Goal: Transaction & Acquisition: Purchase product/service

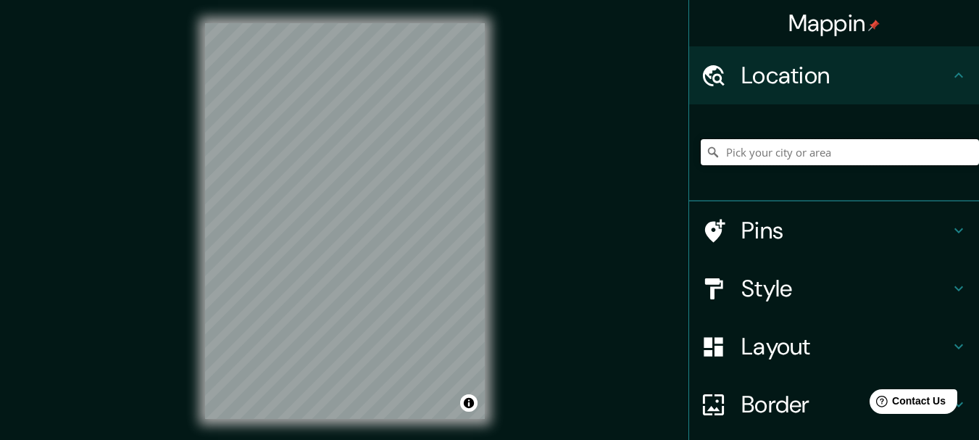
click at [776, 152] on input "Pick your city or area" at bounding box center [840, 152] width 278 height 26
paste input "[GEOGRAPHIC_DATA]"
type input "Noord, [GEOGRAPHIC_DATA], [GEOGRAPHIC_DATA], [GEOGRAPHIC_DATA]"
drag, startPoint x: 951, startPoint y: 148, endPoint x: 694, endPoint y: 175, distance: 258.0
click at [701, 183] on div "[GEOGRAPHIC_DATA], [GEOGRAPHIC_DATA], [GEOGRAPHIC_DATA], [GEOGRAPHIC_DATA], [GE…" at bounding box center [840, 152] width 278 height 72
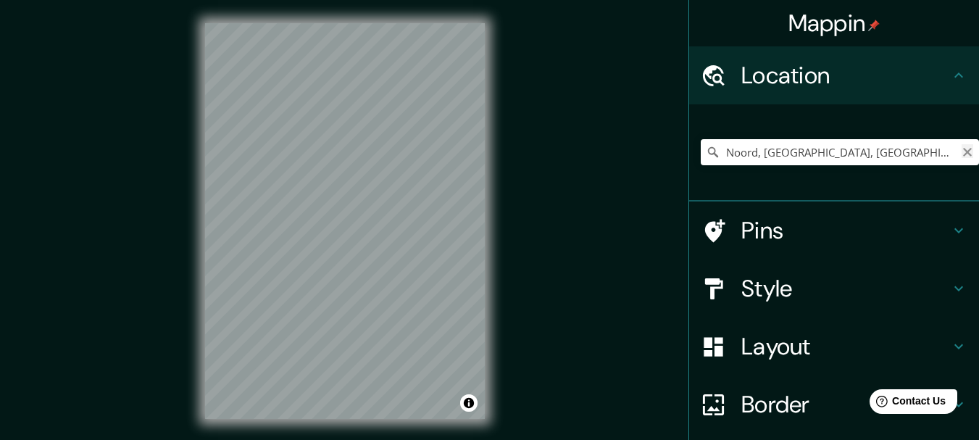
click at [962, 152] on icon "Clear" at bounding box center [968, 152] width 12 height 12
paste input "[GEOGRAPHIC_DATA]"
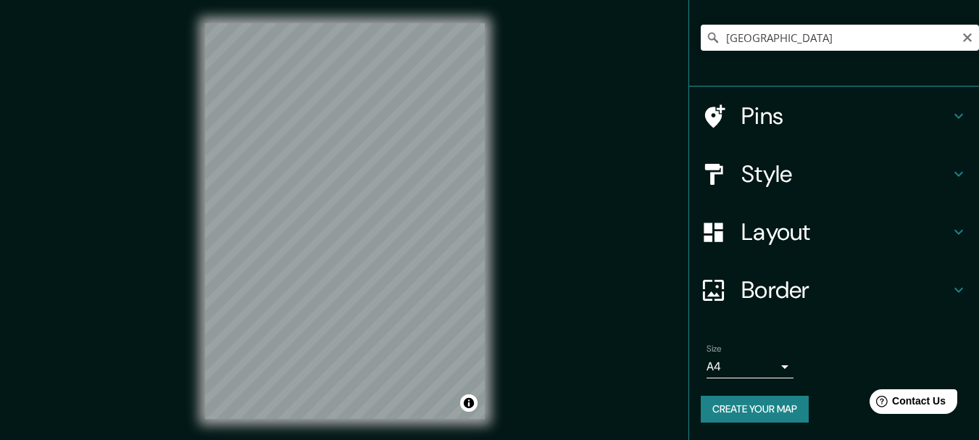
click at [708, 36] on icon at bounding box center [713, 38] width 10 height 10
click at [708, 39] on icon at bounding box center [713, 38] width 10 height 10
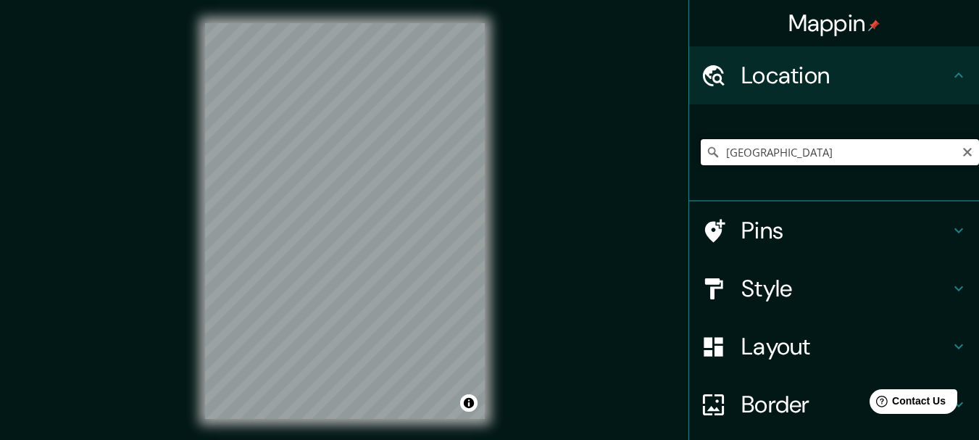
click at [873, 148] on input "[GEOGRAPHIC_DATA]" at bounding box center [840, 152] width 278 height 26
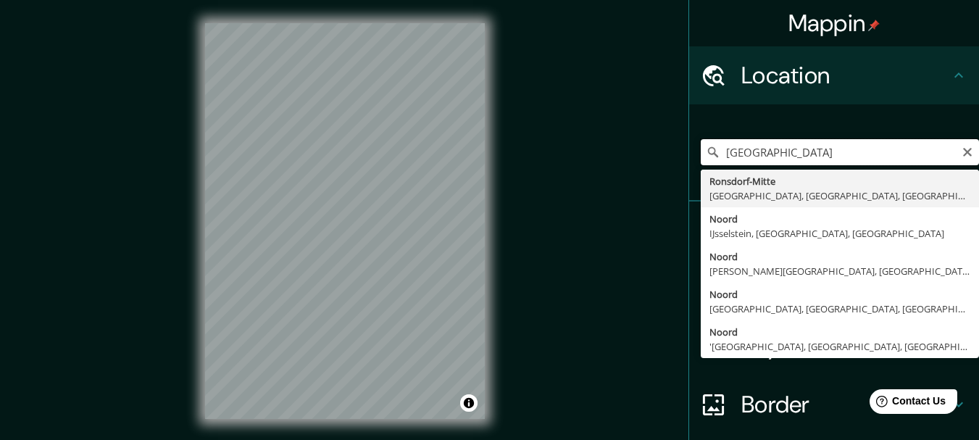
drag, startPoint x: 942, startPoint y: 4, endPoint x: 729, endPoint y: 158, distance: 262.6
click at [729, 159] on input "[GEOGRAPHIC_DATA]" at bounding box center [840, 152] width 278 height 26
click at [847, 158] on input "[GEOGRAPHIC_DATA]" at bounding box center [840, 152] width 278 height 26
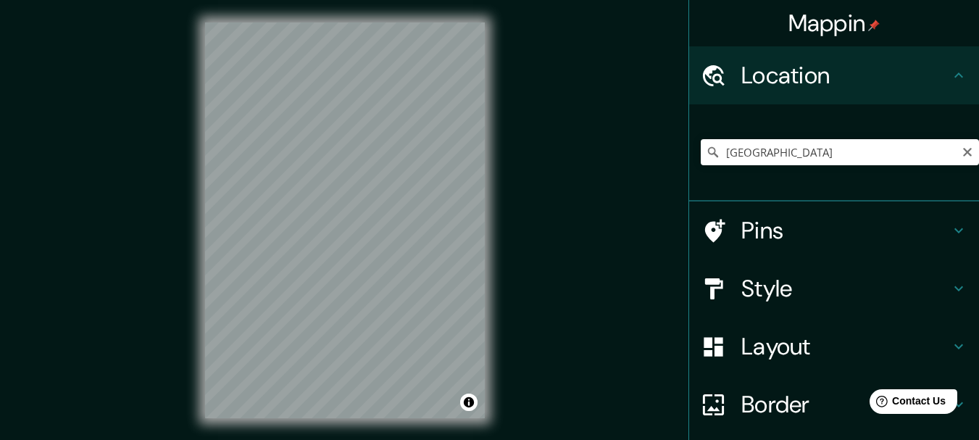
scroll to position [25, 0]
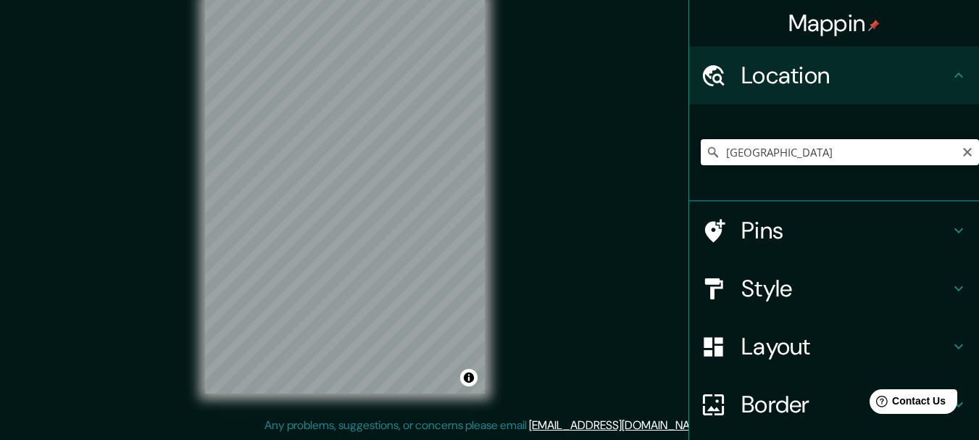
click at [719, 150] on input "[GEOGRAPHIC_DATA]" at bounding box center [840, 152] width 278 height 26
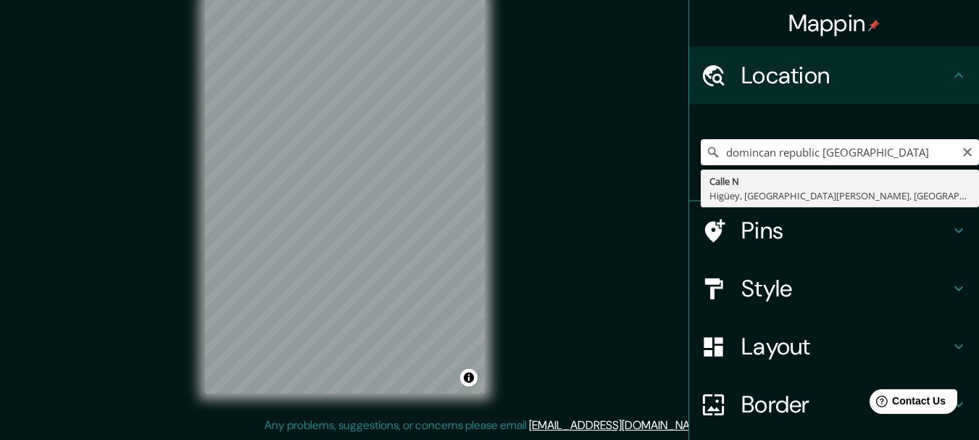
click at [939, 159] on input "domincan republic [GEOGRAPHIC_DATA]" at bounding box center [840, 152] width 278 height 26
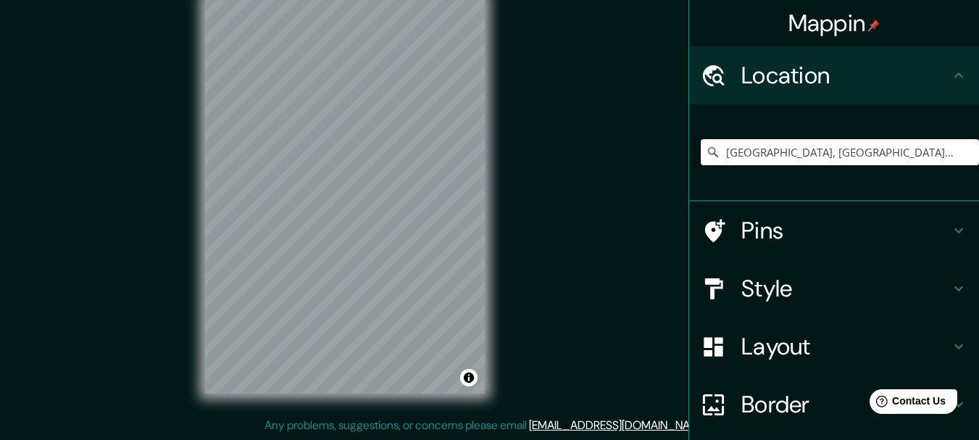
type input "[GEOGRAPHIC_DATA], [GEOGRAPHIC_DATA][PERSON_NAME], [GEOGRAPHIC_DATA]"
click at [759, 288] on h4 "Style" at bounding box center [846, 288] width 209 height 29
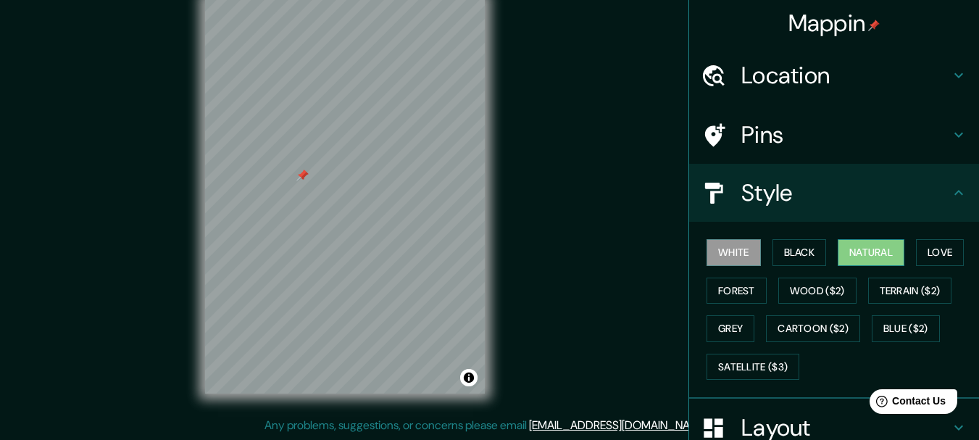
click at [843, 255] on button "Natural" at bounding box center [871, 252] width 67 height 27
click at [744, 291] on button "Forest" at bounding box center [737, 291] width 60 height 27
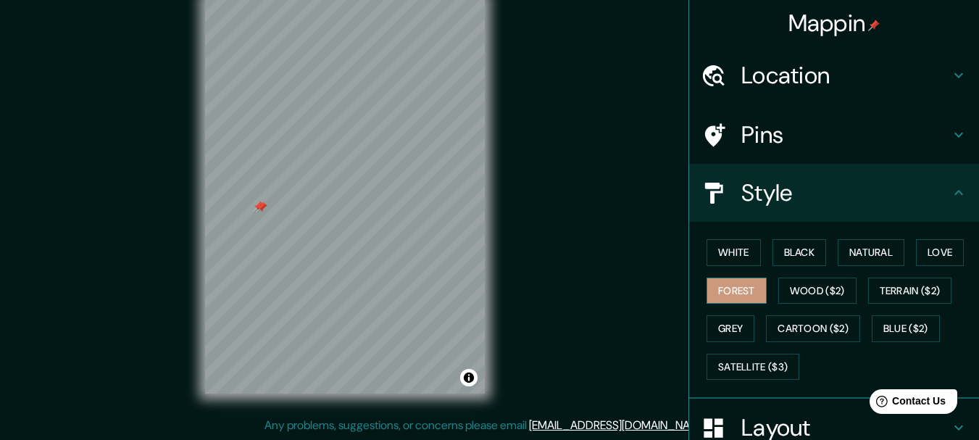
click at [721, 290] on button "Forest" at bounding box center [737, 291] width 60 height 27
click at [863, 249] on button "Natural" at bounding box center [871, 252] width 67 height 27
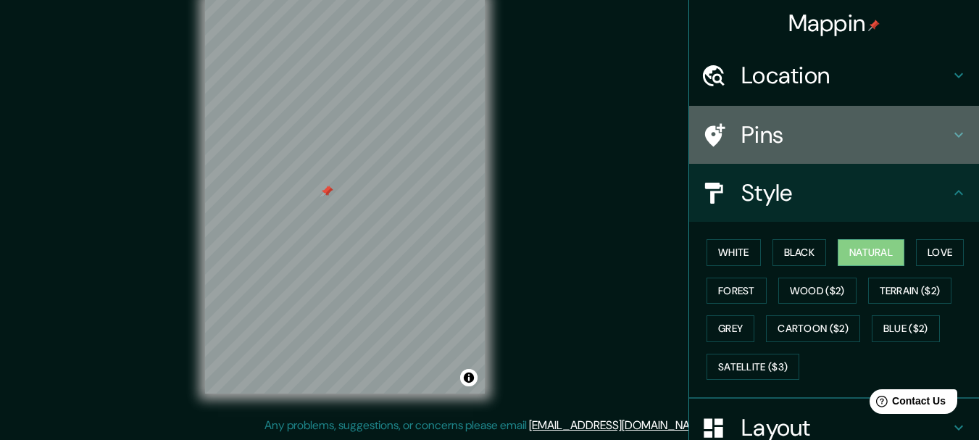
click at [897, 144] on h4 "Pins" at bounding box center [846, 134] width 209 height 29
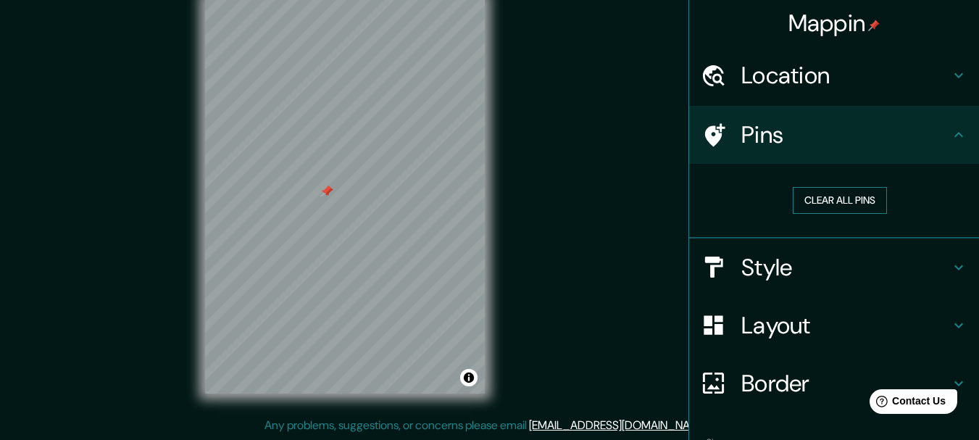
click at [804, 200] on button "Clear all pins" at bounding box center [840, 200] width 94 height 27
click at [821, 322] on h4 "Layout" at bounding box center [846, 325] width 209 height 29
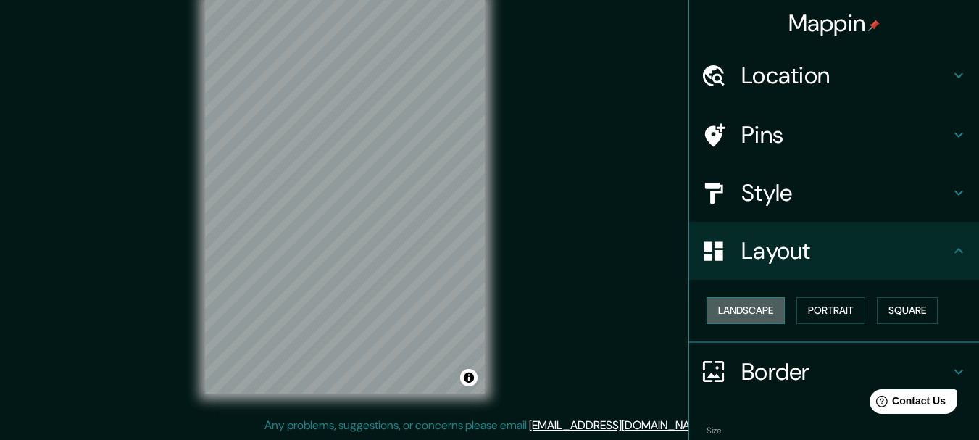
click at [744, 313] on button "Landscape" at bounding box center [746, 310] width 78 height 27
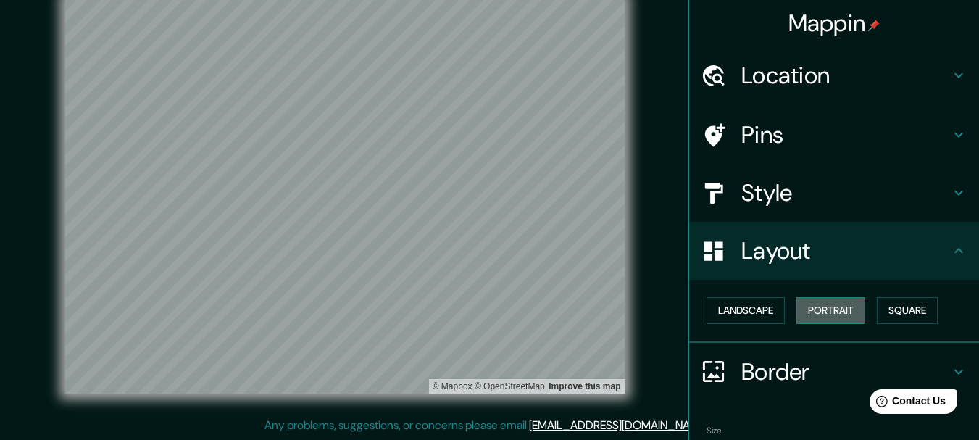
click at [813, 315] on button "Portrait" at bounding box center [831, 310] width 69 height 27
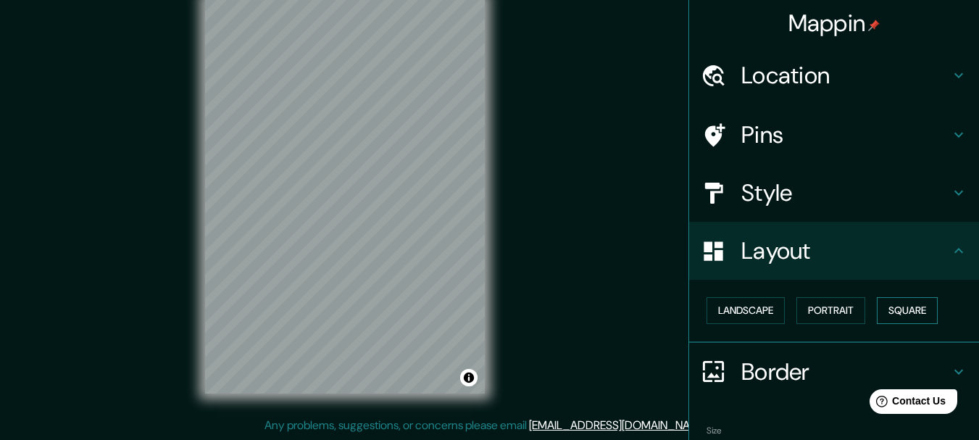
click at [889, 312] on button "Square" at bounding box center [907, 310] width 61 height 27
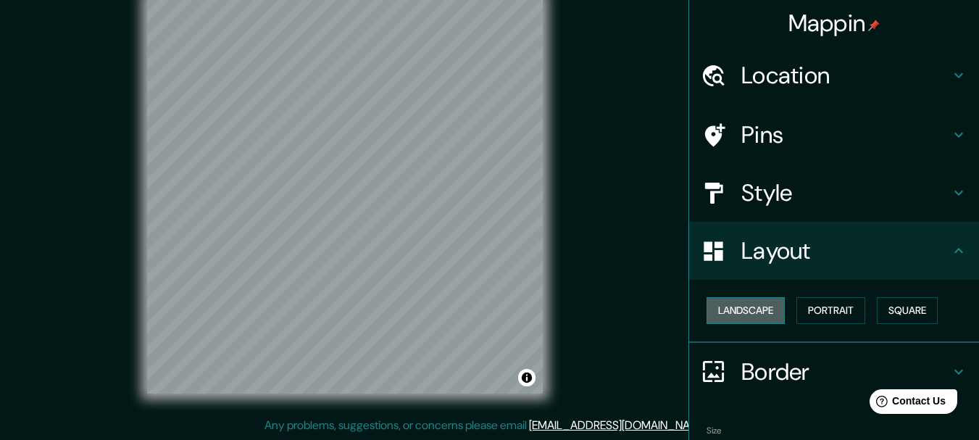
click at [736, 318] on button "Landscape" at bounding box center [746, 310] width 78 height 27
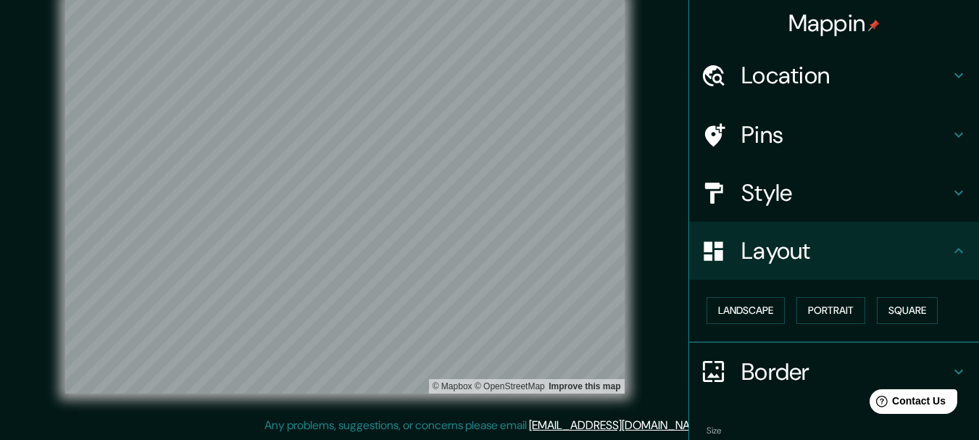
scroll to position [0, 0]
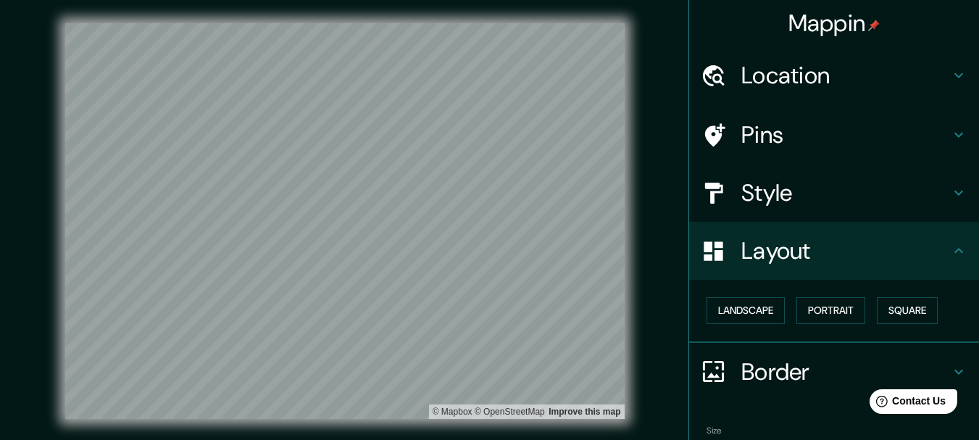
click at [939, 90] on div "Location" at bounding box center [834, 75] width 290 height 58
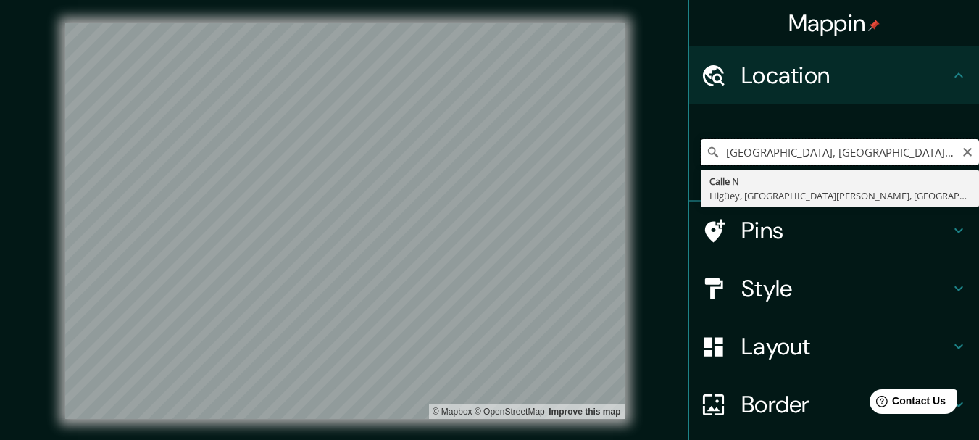
drag, startPoint x: 897, startPoint y: 152, endPoint x: 870, endPoint y: 156, distance: 27.9
click at [875, 157] on input "[GEOGRAPHIC_DATA], [GEOGRAPHIC_DATA][PERSON_NAME], [GEOGRAPHIC_DATA]" at bounding box center [840, 152] width 278 height 26
click at [860, 151] on input "[GEOGRAPHIC_DATA], [GEOGRAPHIC_DATA][PERSON_NAME], [GEOGRAPHIC_DATA]" at bounding box center [840, 152] width 278 height 26
drag, startPoint x: 868, startPoint y: 154, endPoint x: 708, endPoint y: 157, distance: 159.5
click at [708, 157] on div "[GEOGRAPHIC_DATA], [GEOGRAPHIC_DATA][PERSON_NAME], [GEOGRAPHIC_DATA][PERSON_NAM…" at bounding box center [840, 152] width 278 height 26
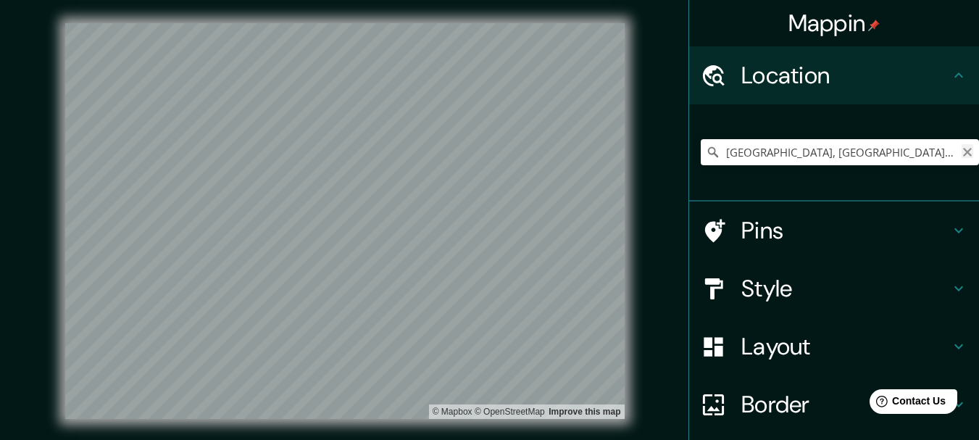
click at [962, 157] on icon "Clear" at bounding box center [968, 152] width 12 height 12
click at [900, 151] on input "Pick your city or area" at bounding box center [840, 152] width 278 height 26
paste input "[PERSON_NAME], [GEOGRAPHIC_DATA]"
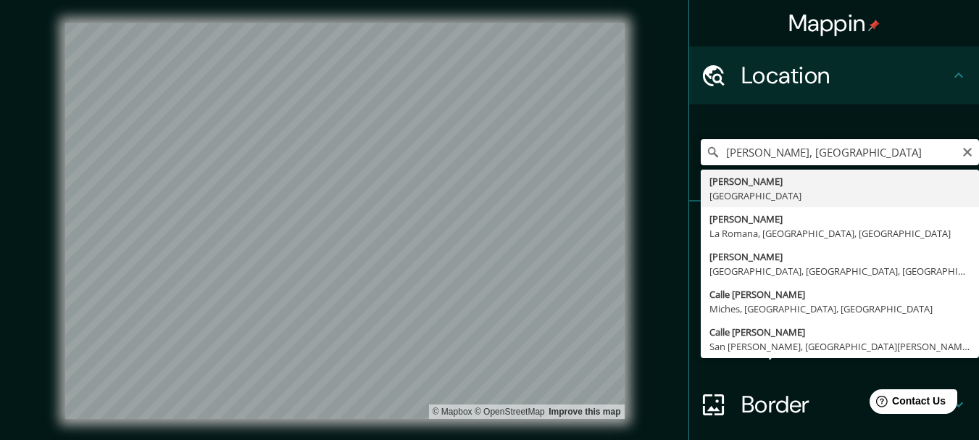
click at [715, 149] on input "[PERSON_NAME], [GEOGRAPHIC_DATA]" at bounding box center [840, 152] width 278 height 26
paste input "[GEOGRAPHIC_DATA]"
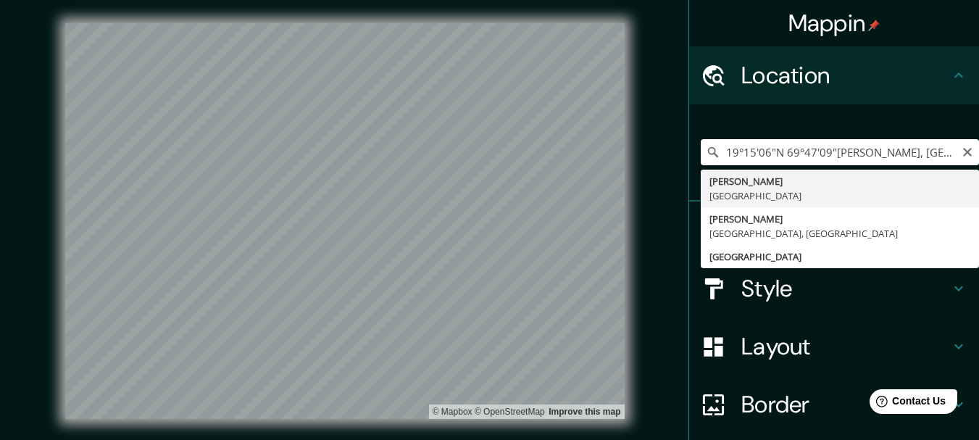
type input "[PERSON_NAME], [GEOGRAPHIC_DATA]"
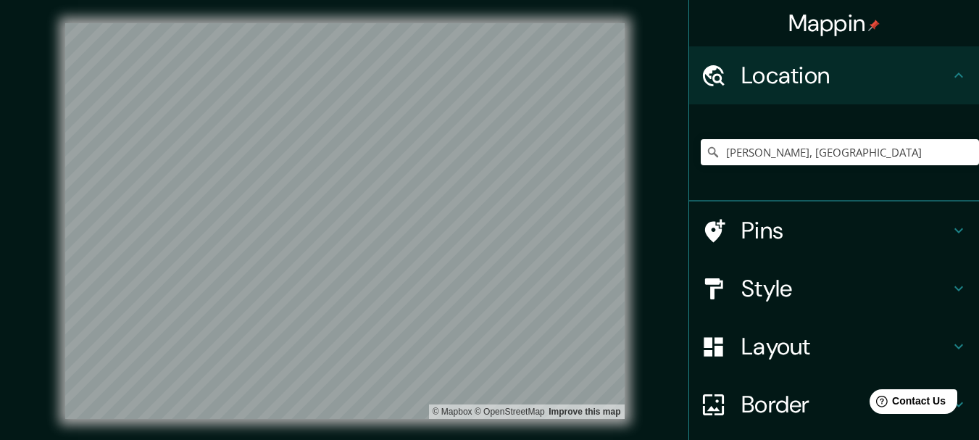
click at [761, 333] on h4 "Layout" at bounding box center [846, 346] width 209 height 29
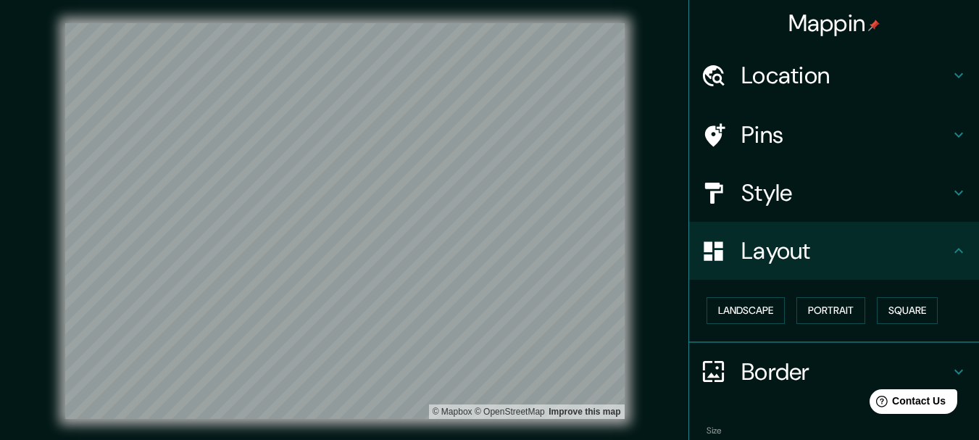
click at [780, 167] on div "Style" at bounding box center [834, 193] width 290 height 58
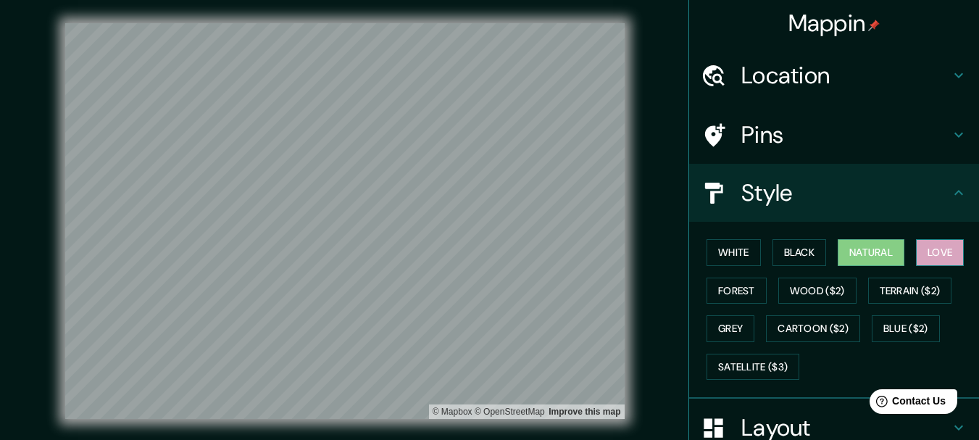
click at [929, 247] on button "Love" at bounding box center [940, 252] width 48 height 27
click at [713, 291] on button "Forest" at bounding box center [737, 291] width 60 height 27
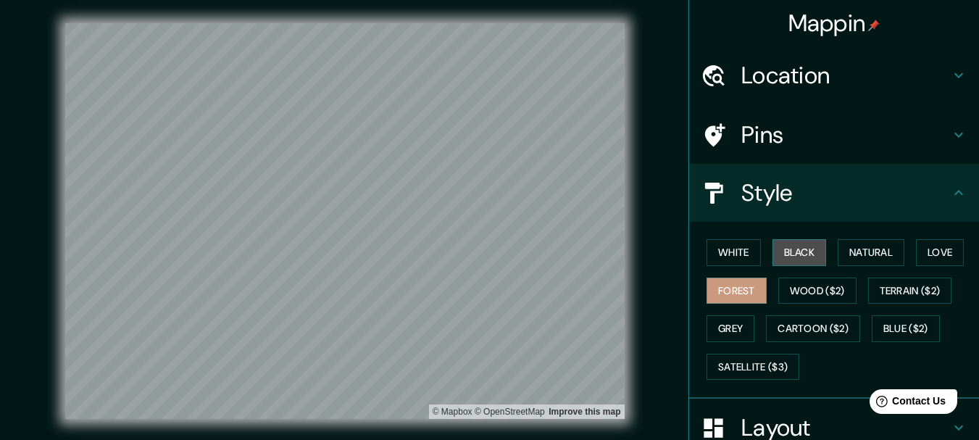
click at [812, 261] on button "Black" at bounding box center [800, 252] width 54 height 27
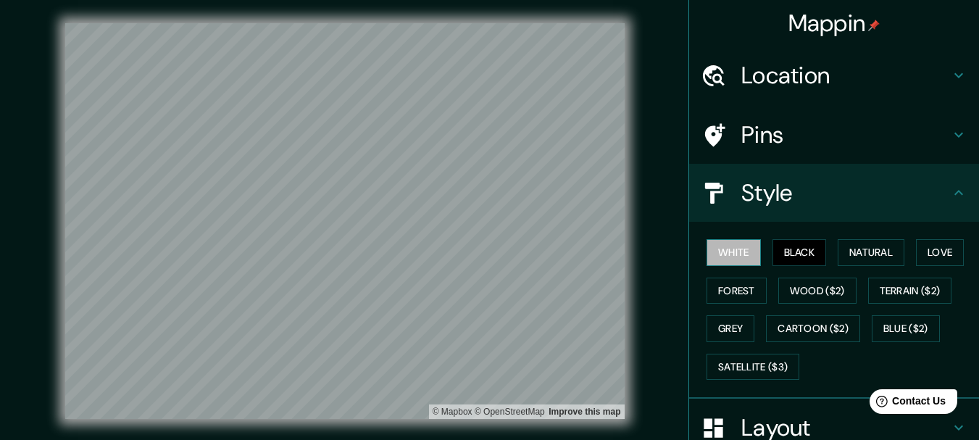
click at [717, 254] on button "White" at bounding box center [734, 252] width 54 height 27
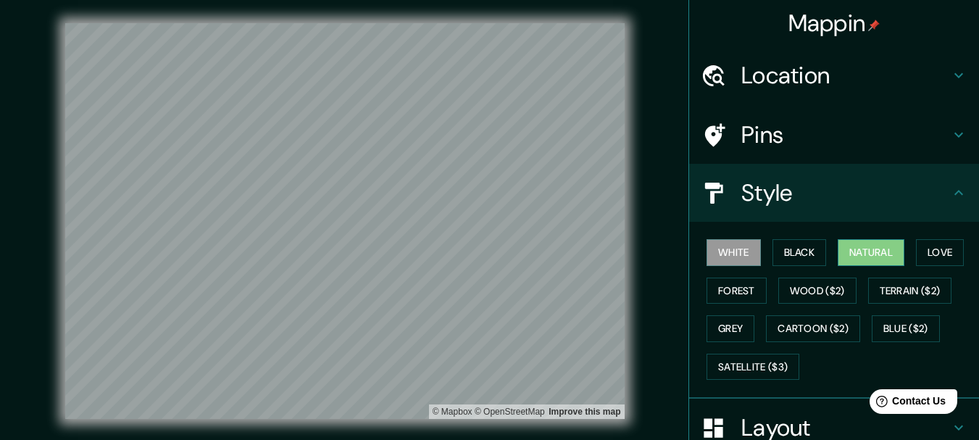
click at [871, 255] on button "Natural" at bounding box center [871, 252] width 67 height 27
